Goal: Task Accomplishment & Management: Use online tool/utility

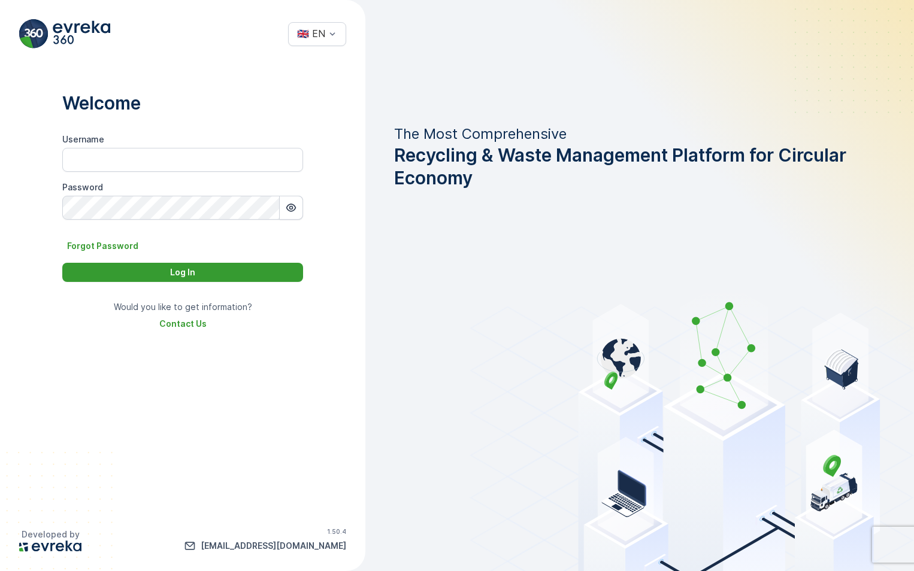
type input "Hussain.[PERSON_NAME]"
click at [170, 273] on p "Log In" at bounding box center [182, 273] width 25 height 12
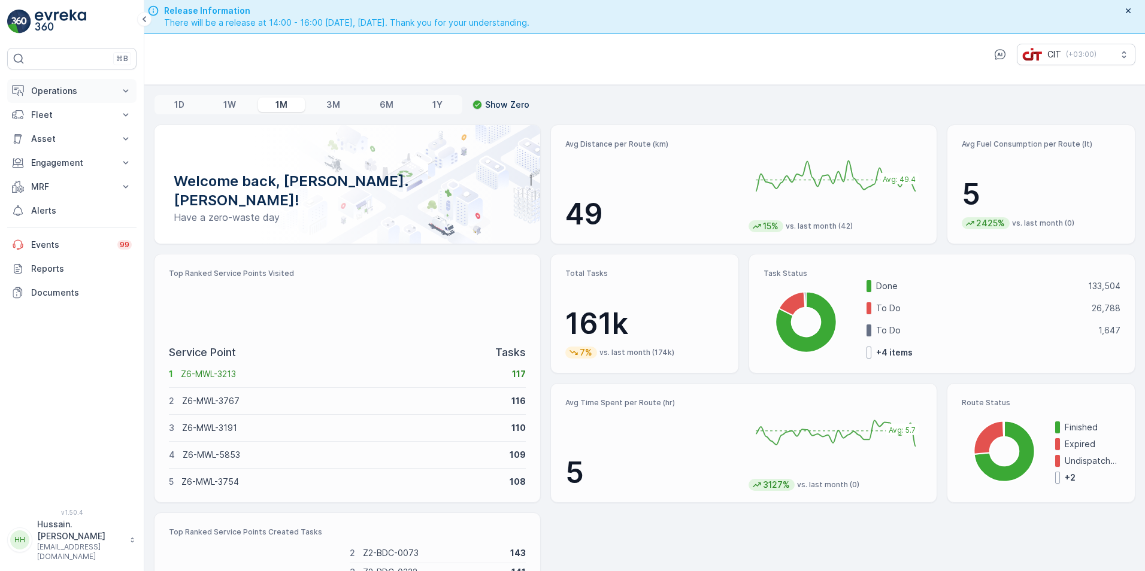
click at [115, 90] on button "Operations" at bounding box center [71, 91] width 129 height 24
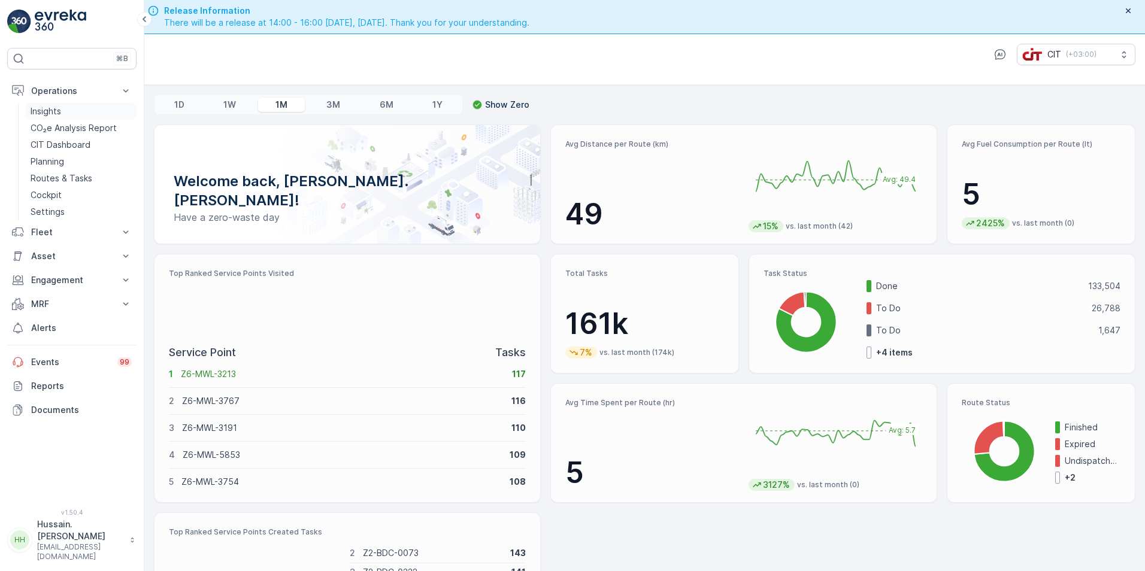
click at [52, 113] on p "Insights" at bounding box center [46, 111] width 31 height 12
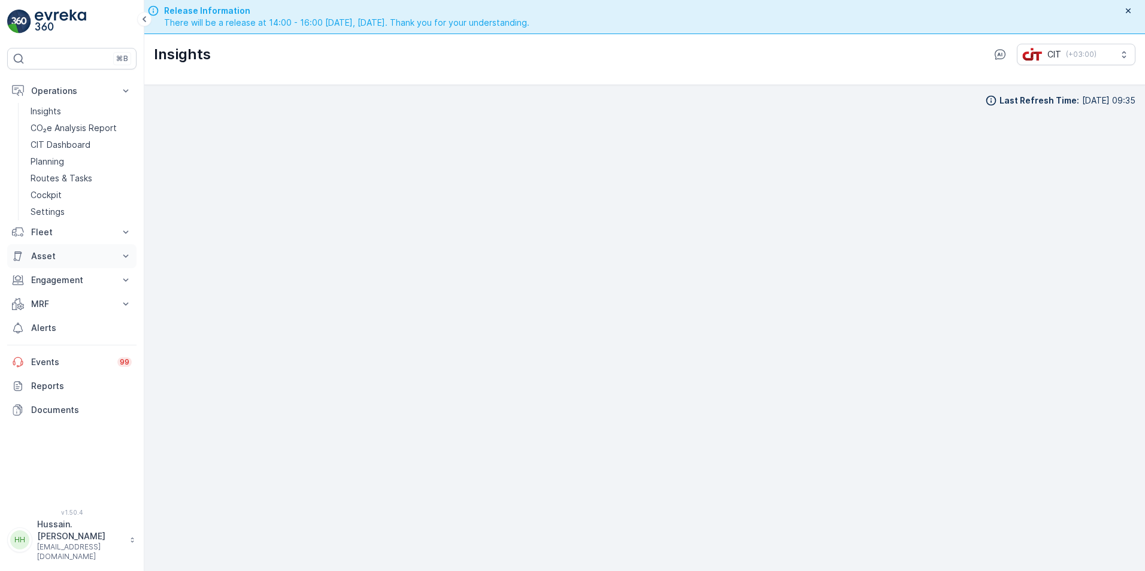
click at [67, 259] on p "Asset" at bounding box center [71, 256] width 81 height 12
click at [50, 279] on p "Assets" at bounding box center [44, 277] width 27 height 12
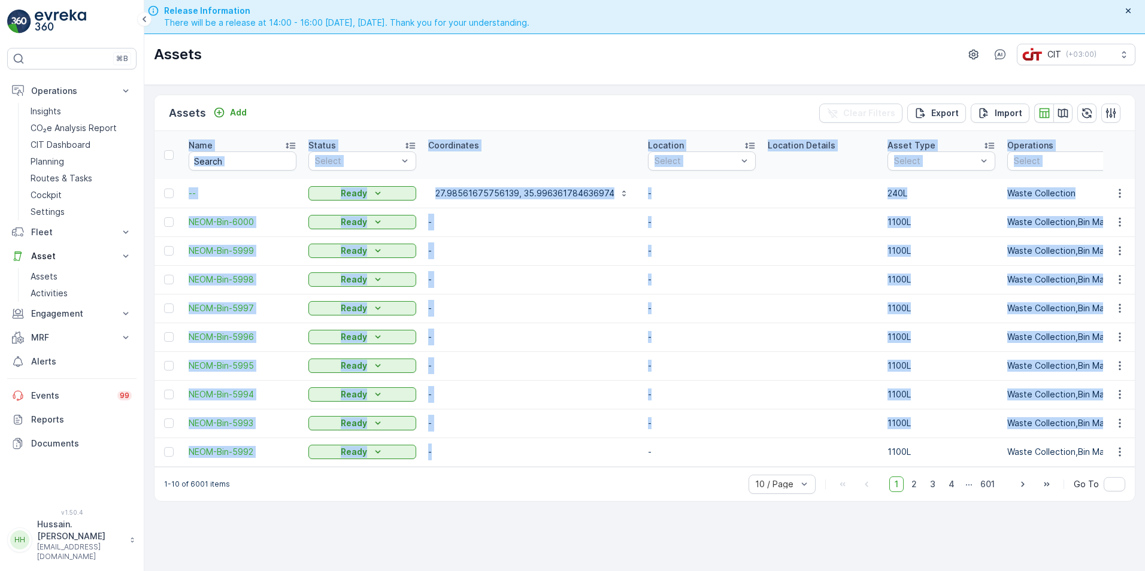
drag, startPoint x: 486, startPoint y: 467, endPoint x: 920, endPoint y: 470, distance: 434.3
click at [913, 467] on div "Name Status Select Coordinates Location Select Location Details Asset Type Sele…" at bounding box center [645, 299] width 980 height 336
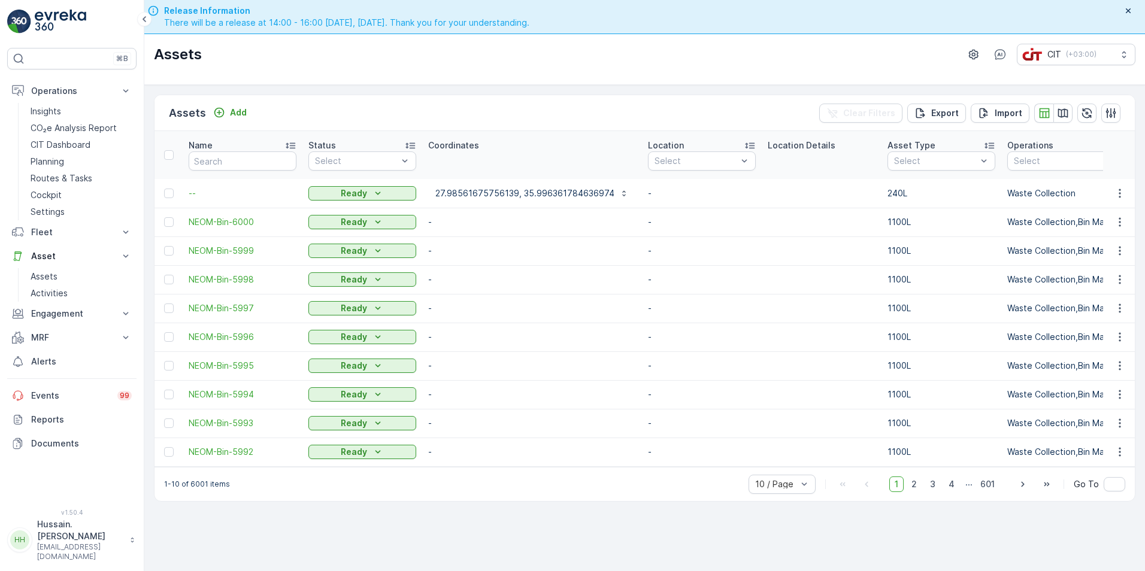
click at [707, 525] on div "Assets Add Clear Filters Export Import Name Status Select Coordinates Location …" at bounding box center [644, 345] width 1001 height 520
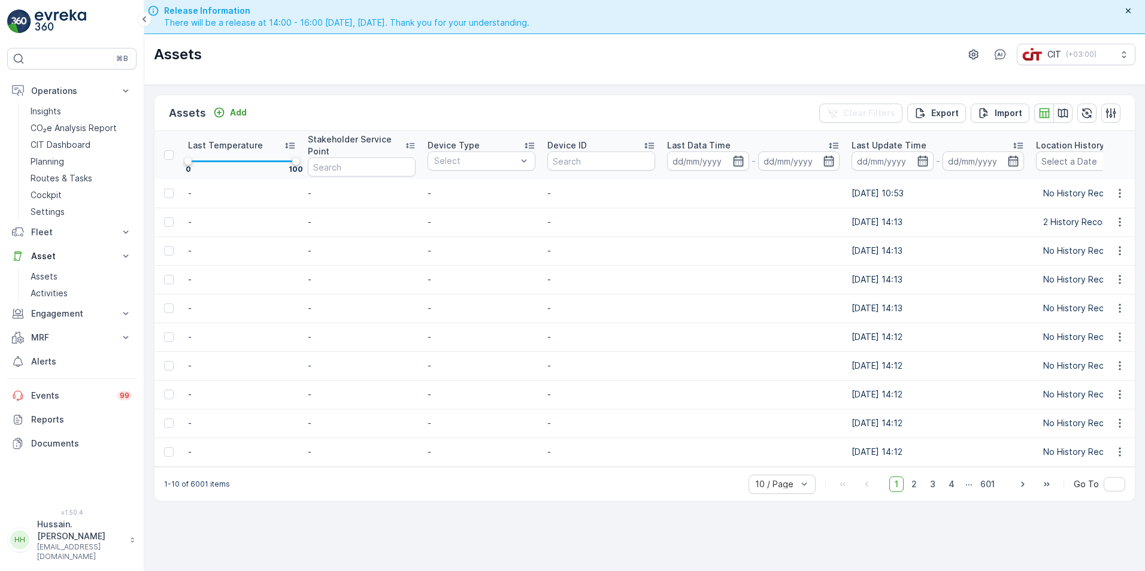
scroll to position [0, 1441]
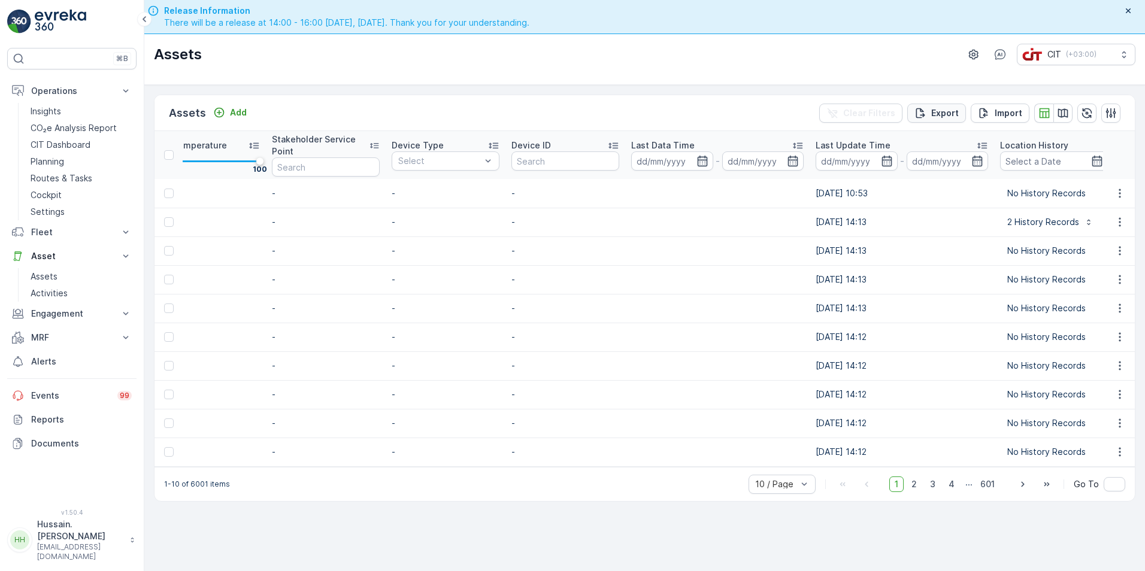
click at [913, 114] on p "Export" at bounding box center [945, 113] width 28 height 12
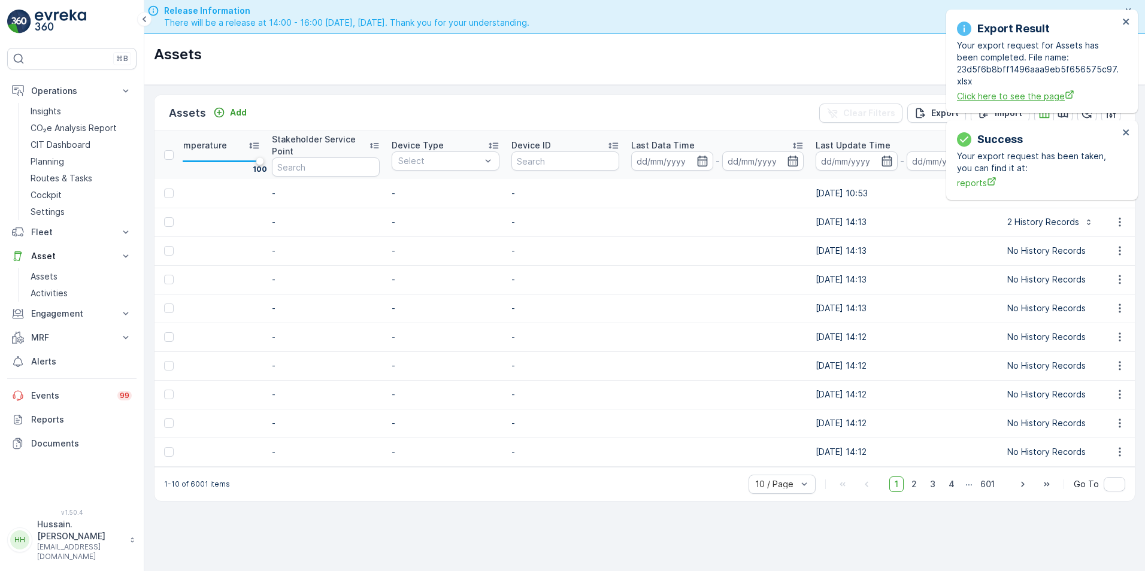
click at [913, 95] on span "Click here to see the page" at bounding box center [1038, 96] width 162 height 13
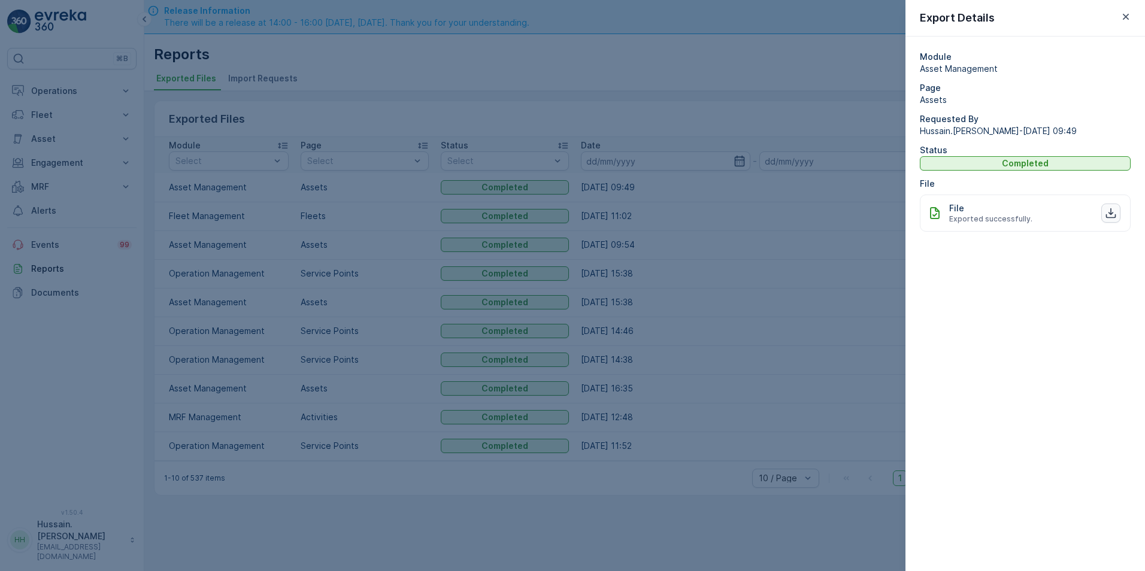
click at [1109, 210] on icon "button" at bounding box center [1111, 213] width 12 height 12
click at [674, 83] on div at bounding box center [572, 285] width 1145 height 571
